Goal: Information Seeking & Learning: Learn about a topic

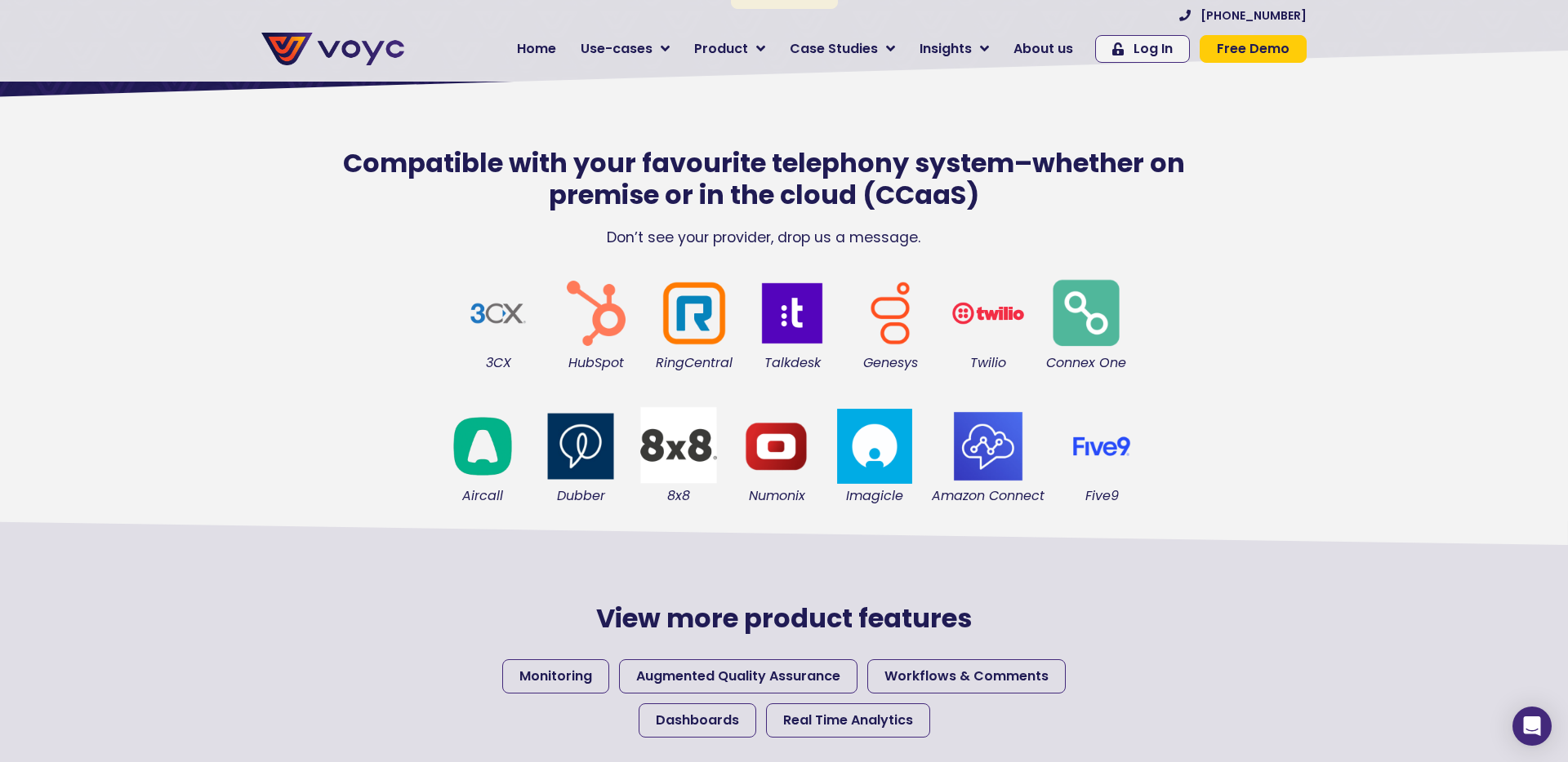
click at [504, 294] on img at bounding box center [498, 313] width 82 height 82
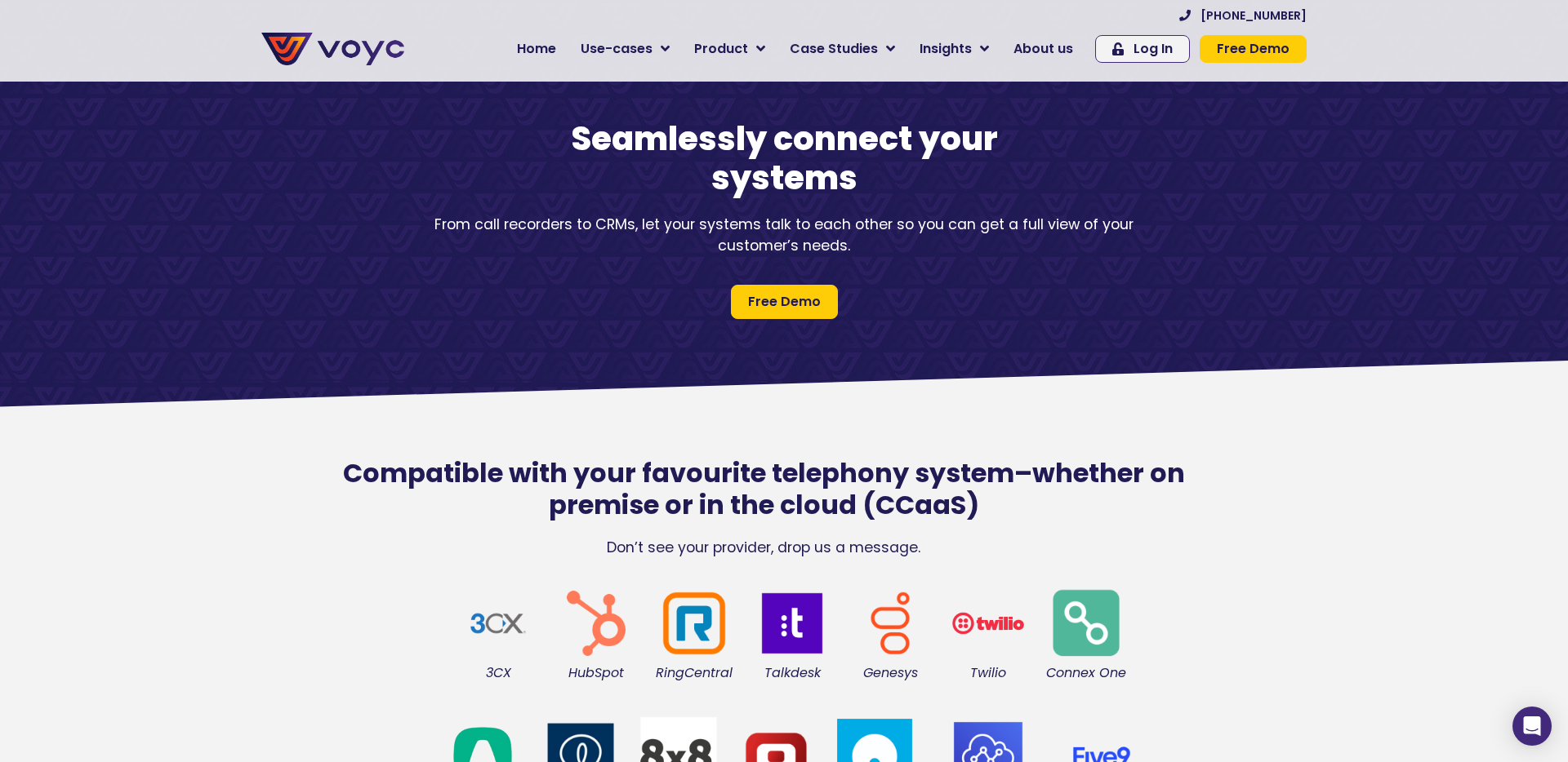
click at [345, 35] on img at bounding box center [332, 48] width 143 height 33
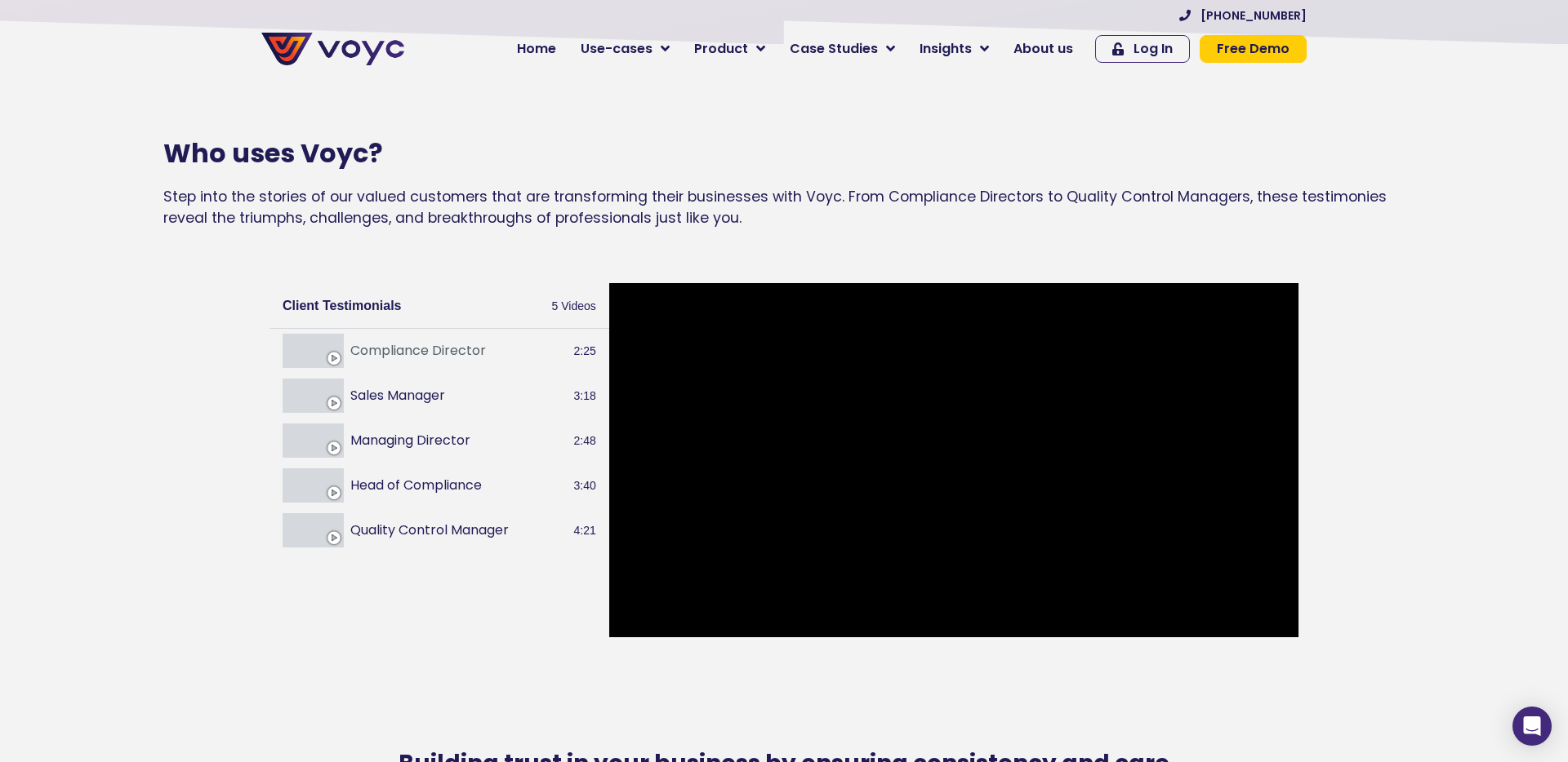
scroll to position [1897, 0]
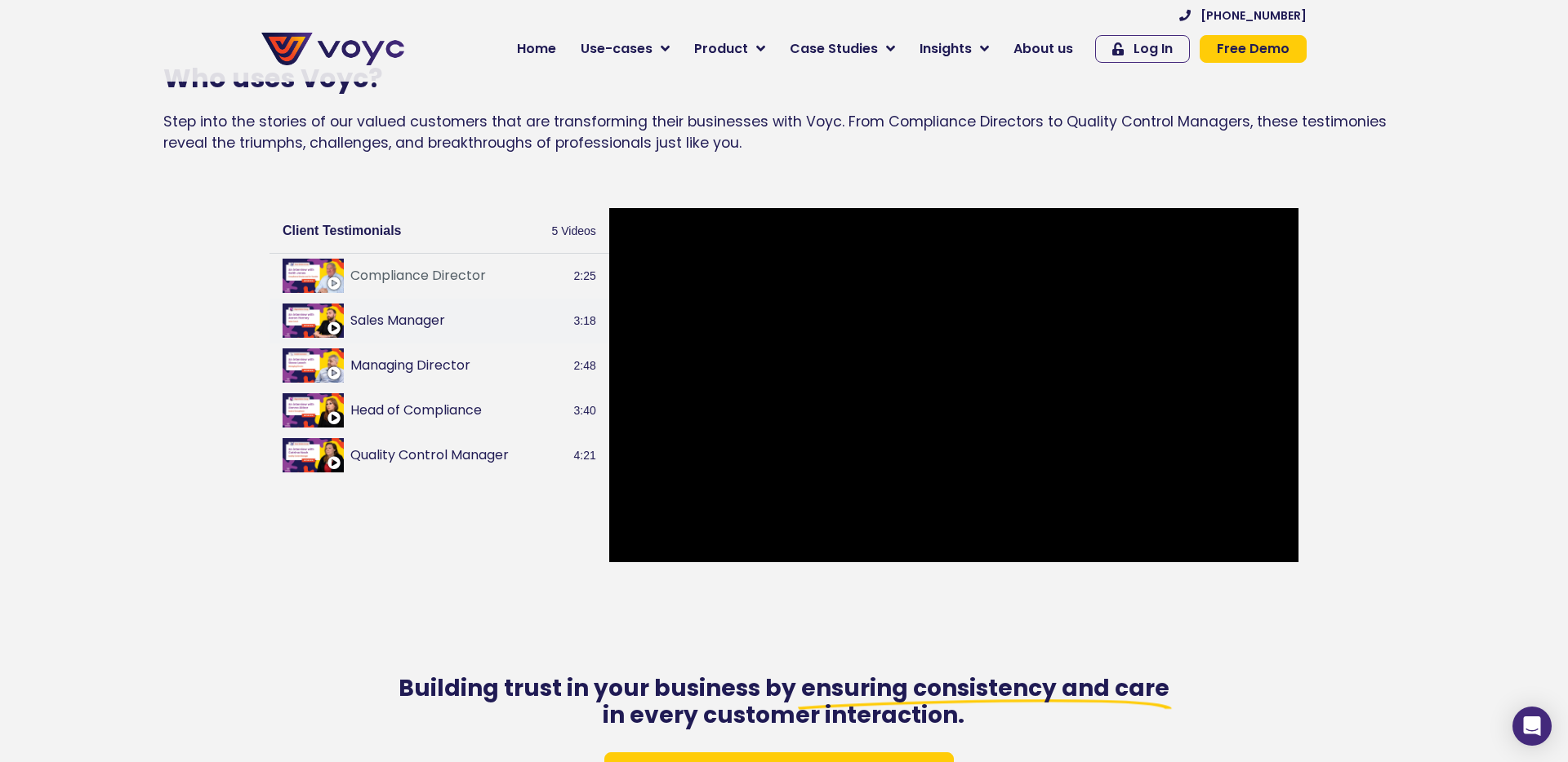
click at [433, 319] on button "Sales Manager" at bounding box center [459, 321] width 218 height 20
click at [454, 294] on div "Compliance Director 2:25" at bounding box center [440, 276] width 340 height 44
click at [461, 377] on div "Managing Director 2:48" at bounding box center [440, 366] width 340 height 44
click at [460, 420] on button "Head of Compliance" at bounding box center [459, 411] width 218 height 20
click at [471, 455] on button "Quality Control Manager" at bounding box center [459, 456] width 218 height 20
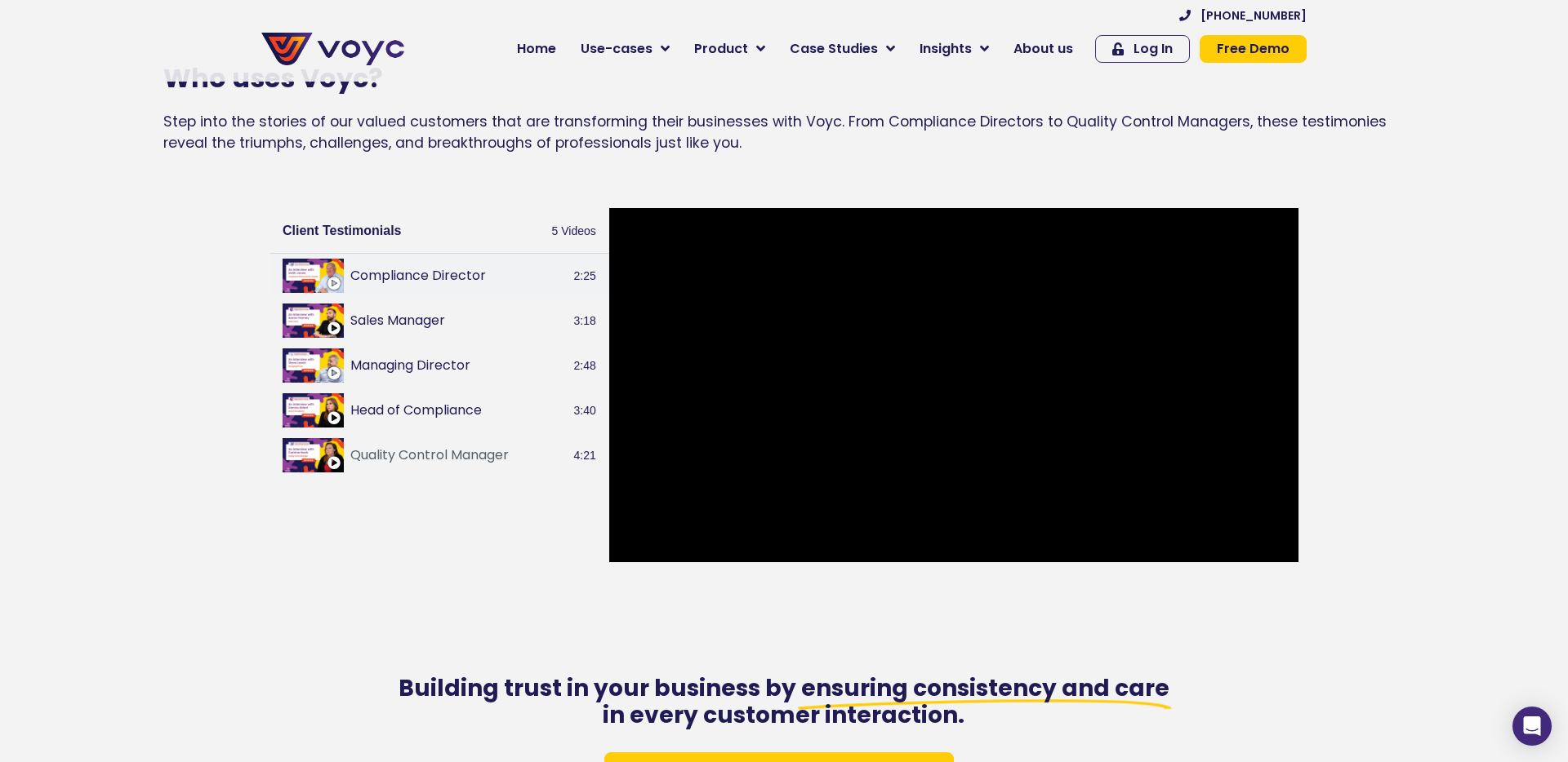
click at [424, 279] on button "Compliance Director" at bounding box center [459, 276] width 218 height 20
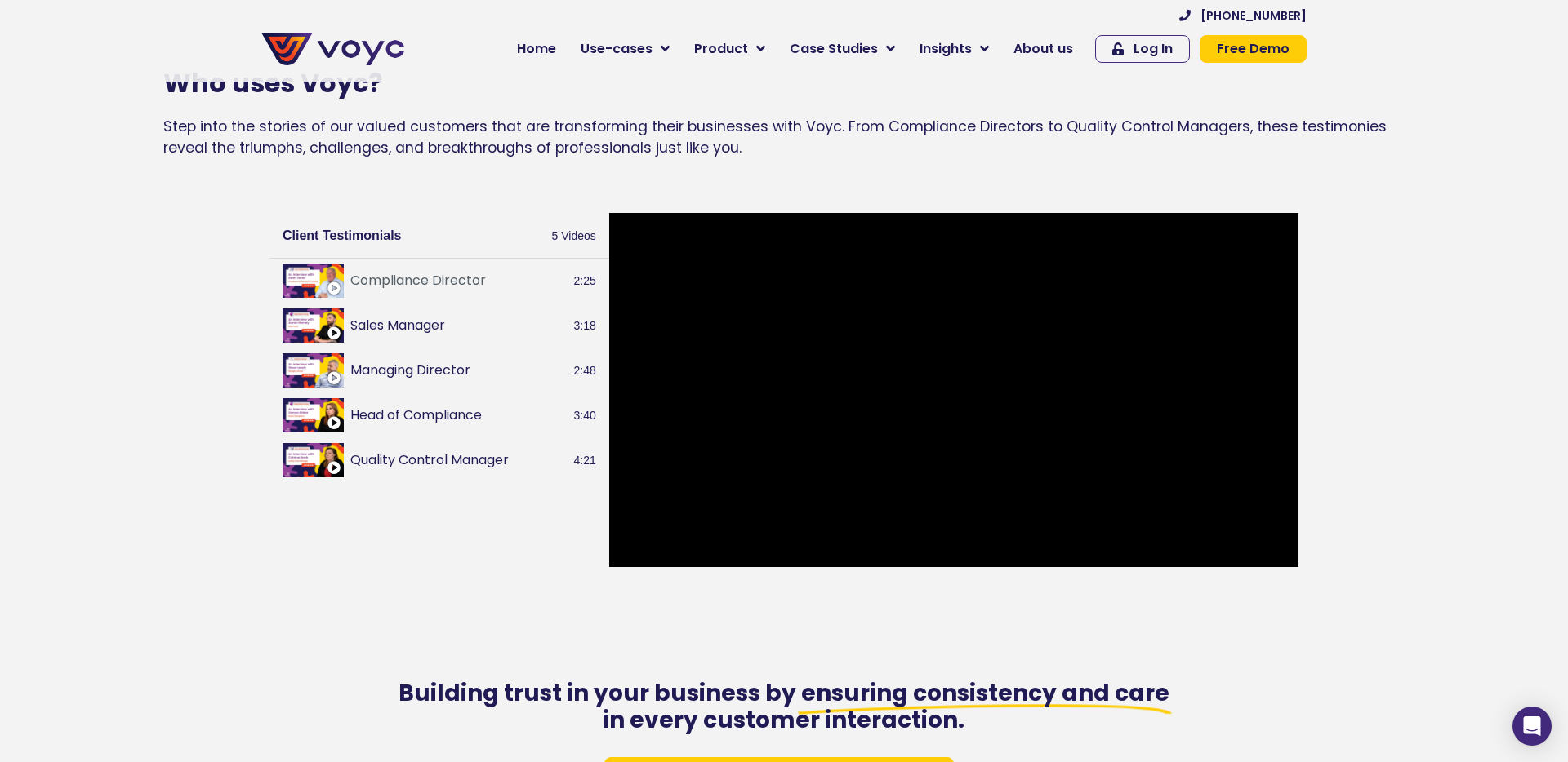
scroll to position [1893, 0]
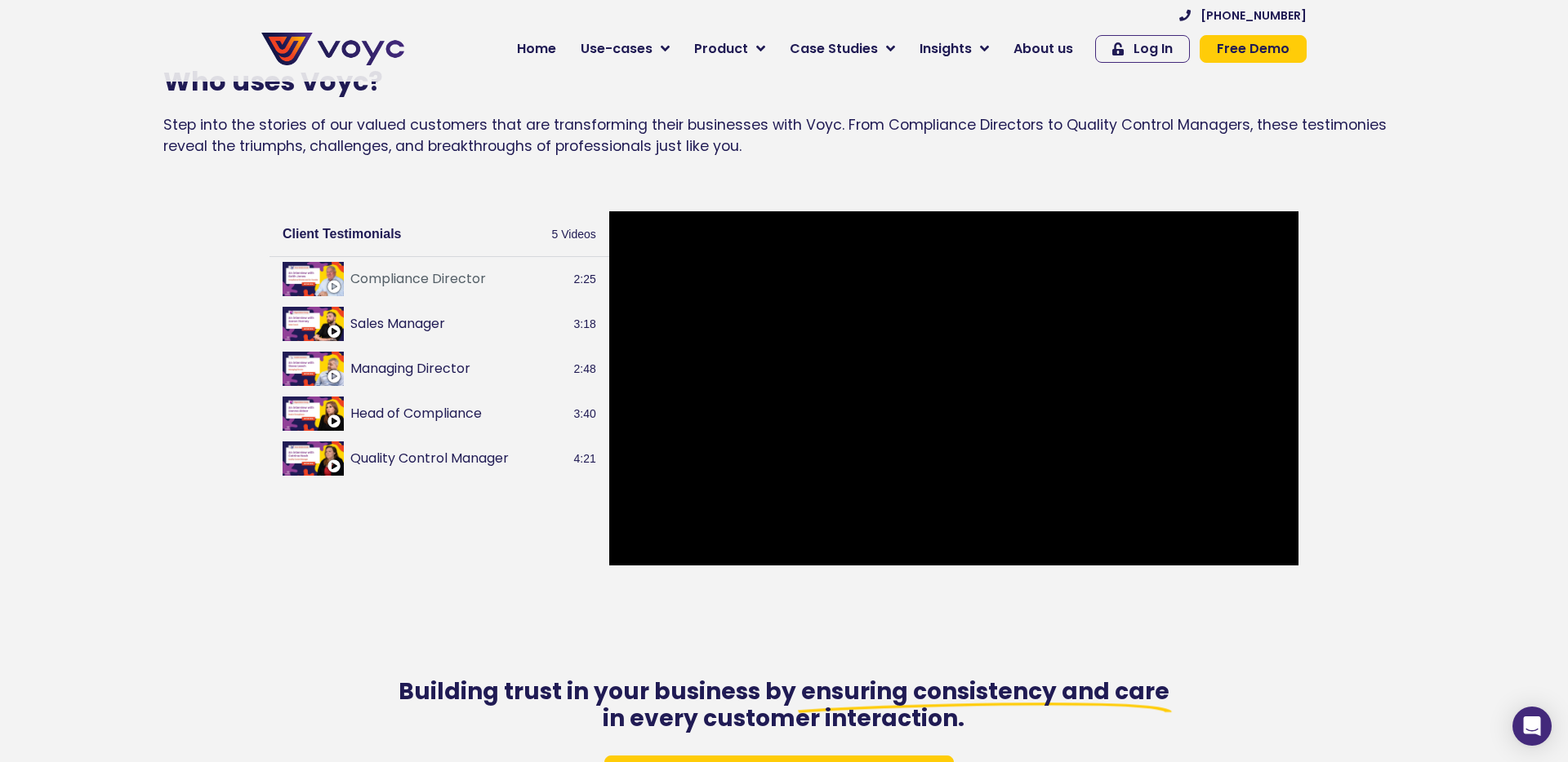
click at [752, 672] on div "Building trust in your business by ensuring consistency and care in every custo…" at bounding box center [783, 709] width 784 height 74
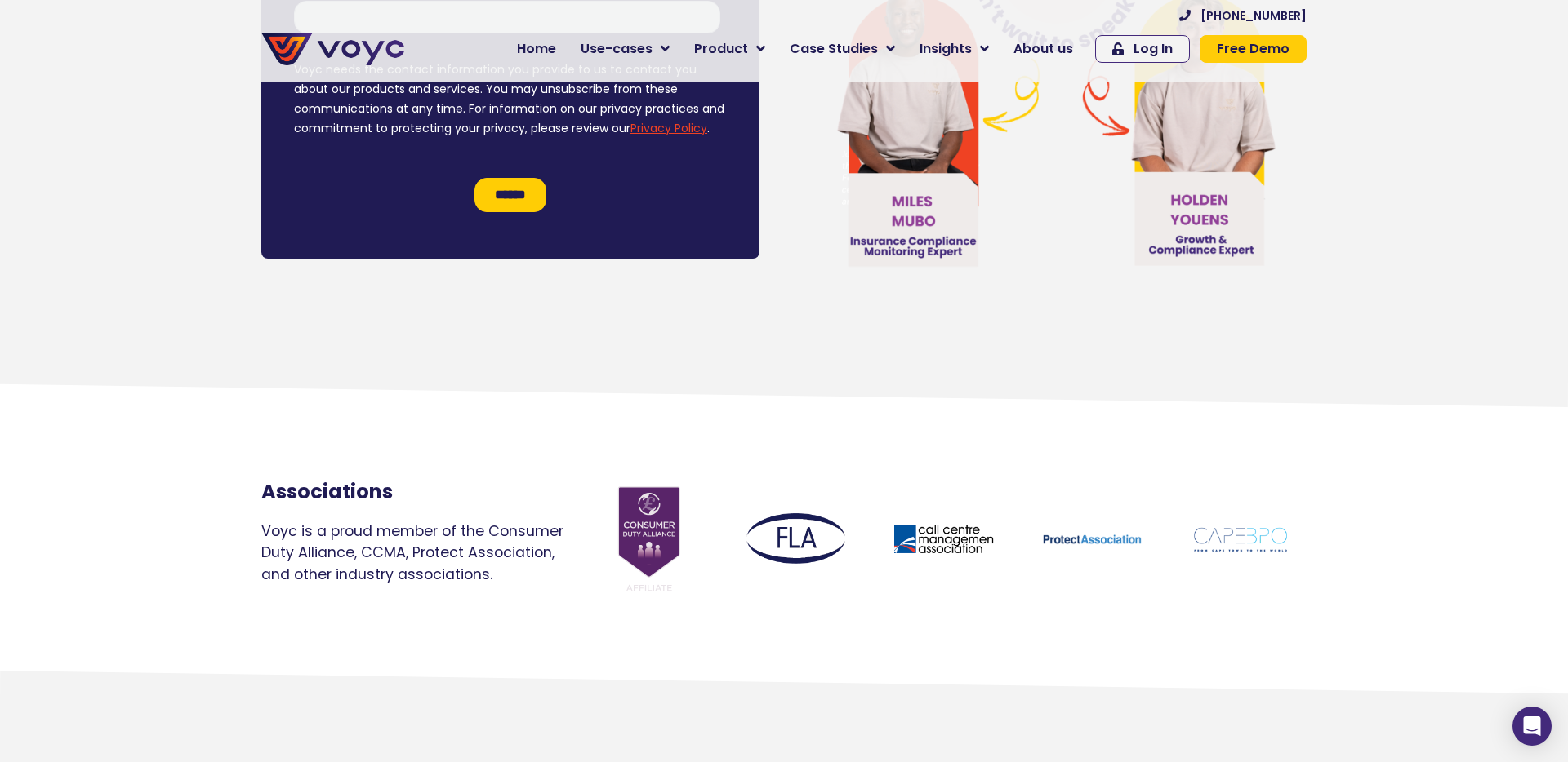
scroll to position [9746, 0]
